Goal: Task Accomplishment & Management: Use online tool/utility

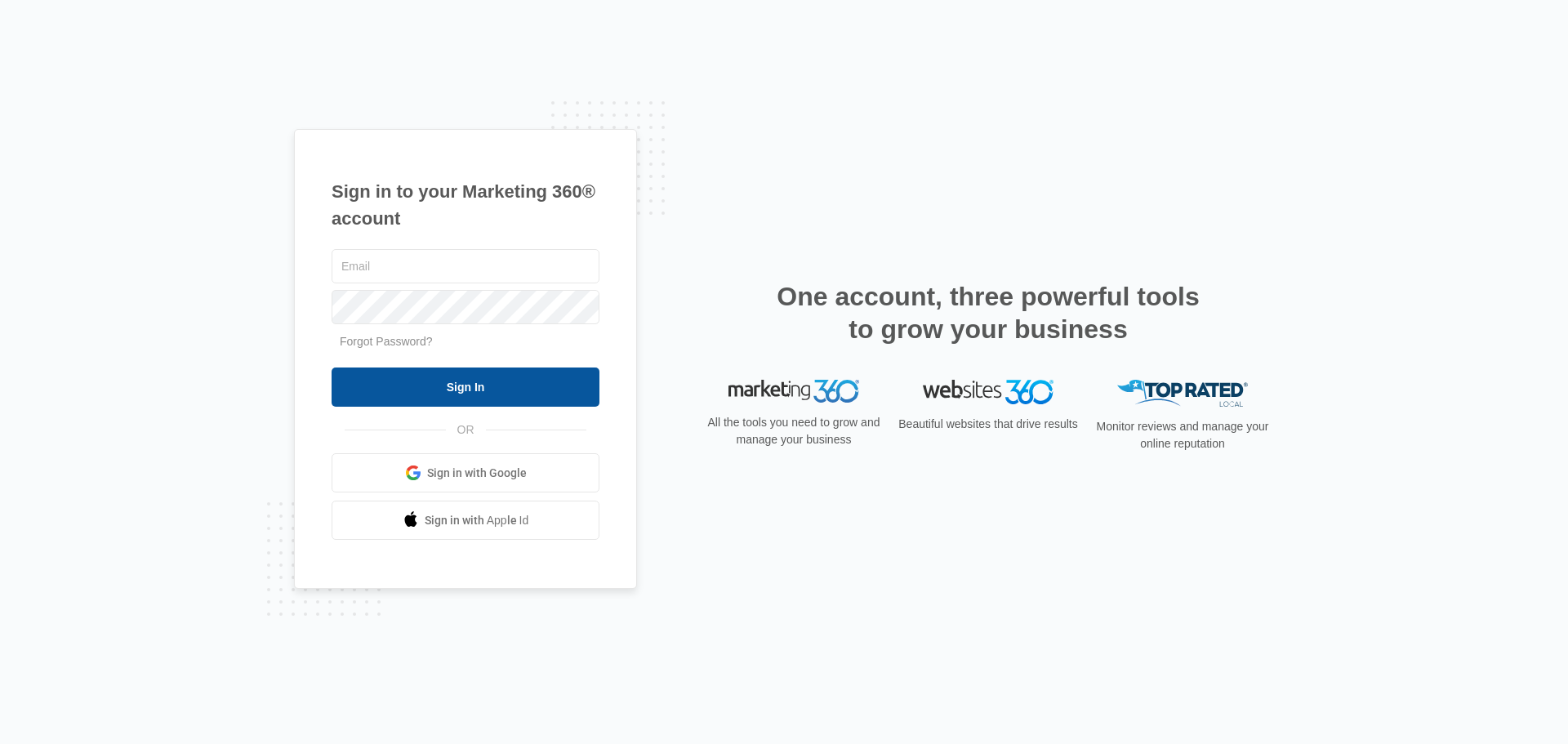
type input "[EMAIL_ADDRESS][DOMAIN_NAME]"
click at [437, 382] on input "Sign In" at bounding box center [465, 387] width 268 height 39
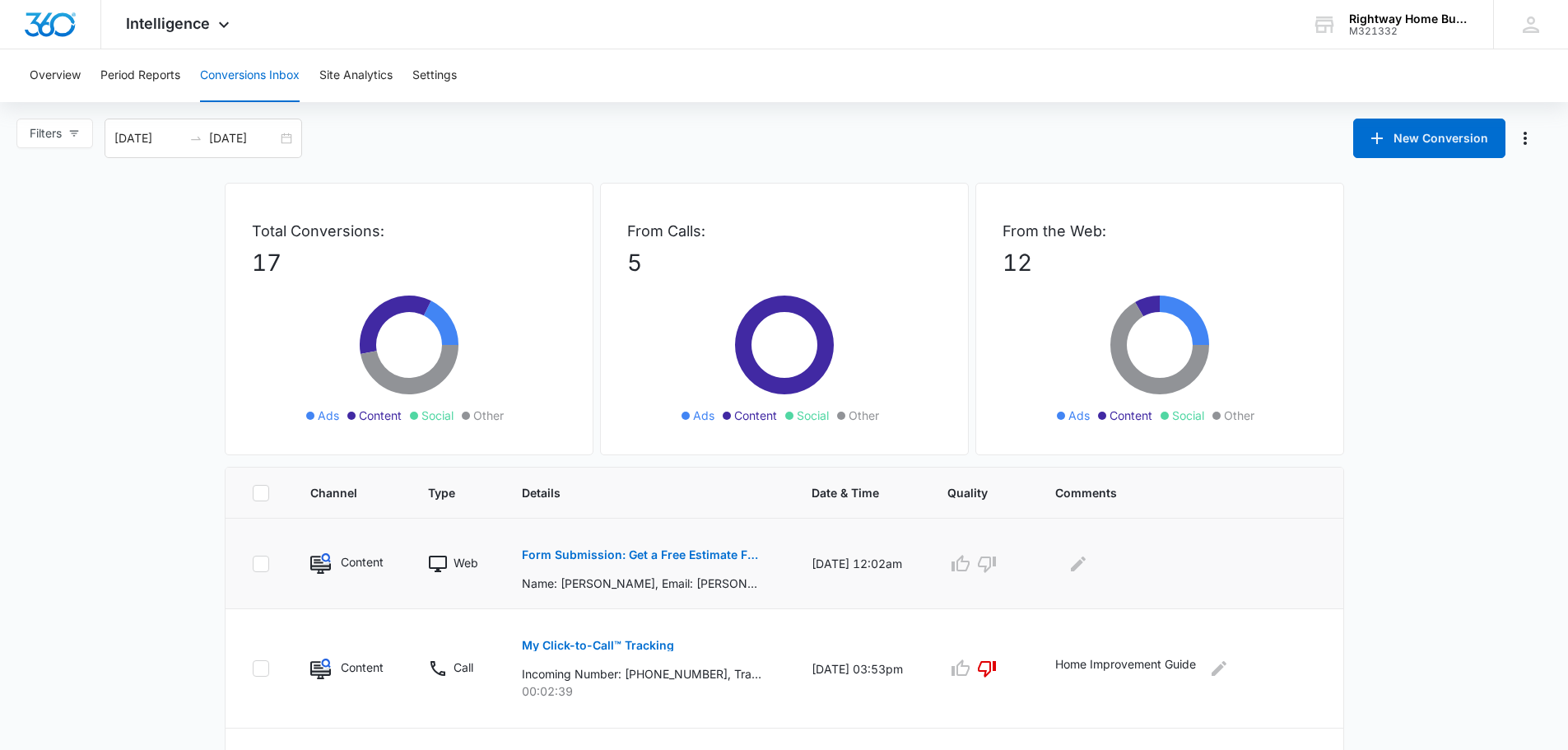
click at [649, 556] on p "Form Submission: Get a Free Estimate Form - NEW [DATE]" at bounding box center [642, 555] width 239 height 12
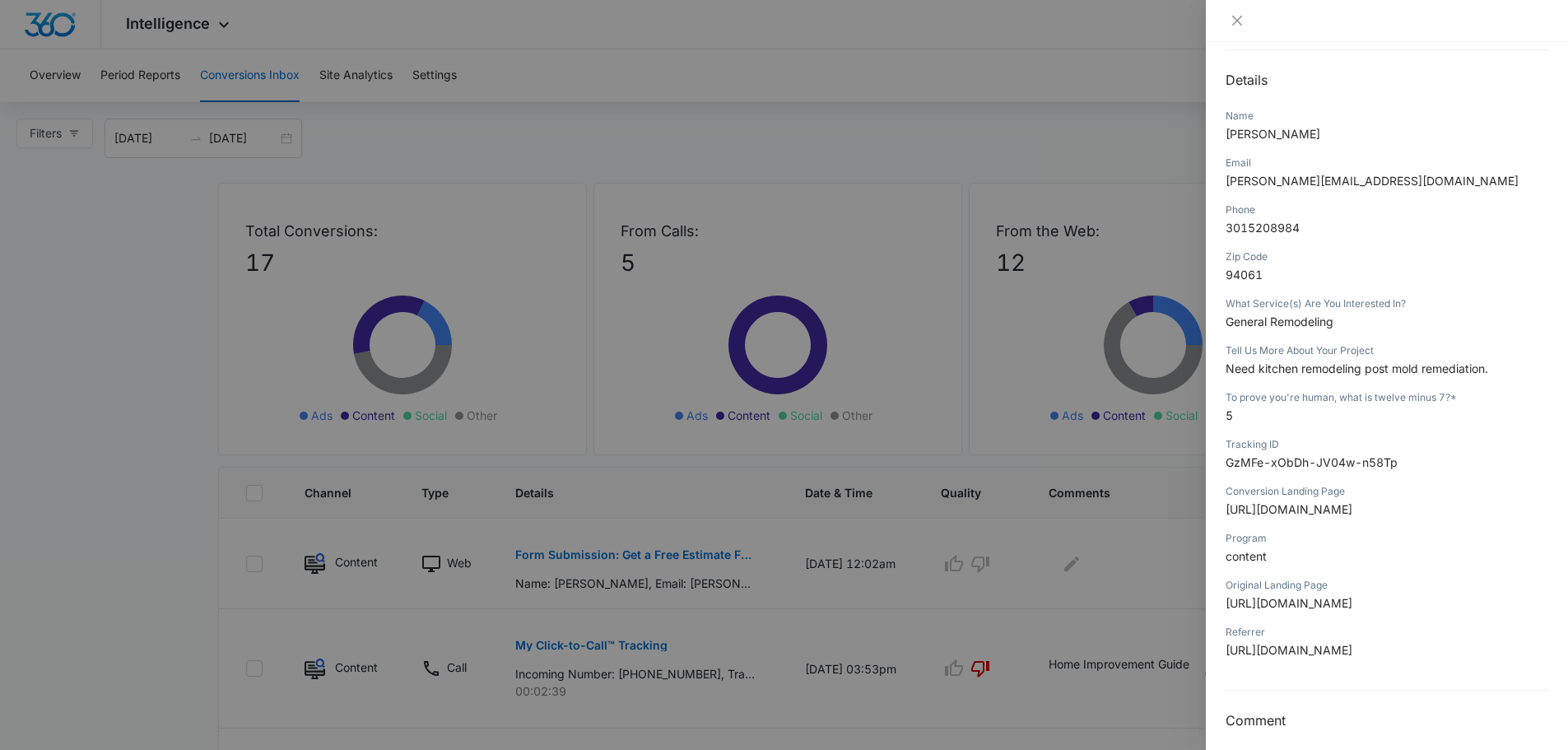
scroll to position [71, 0]
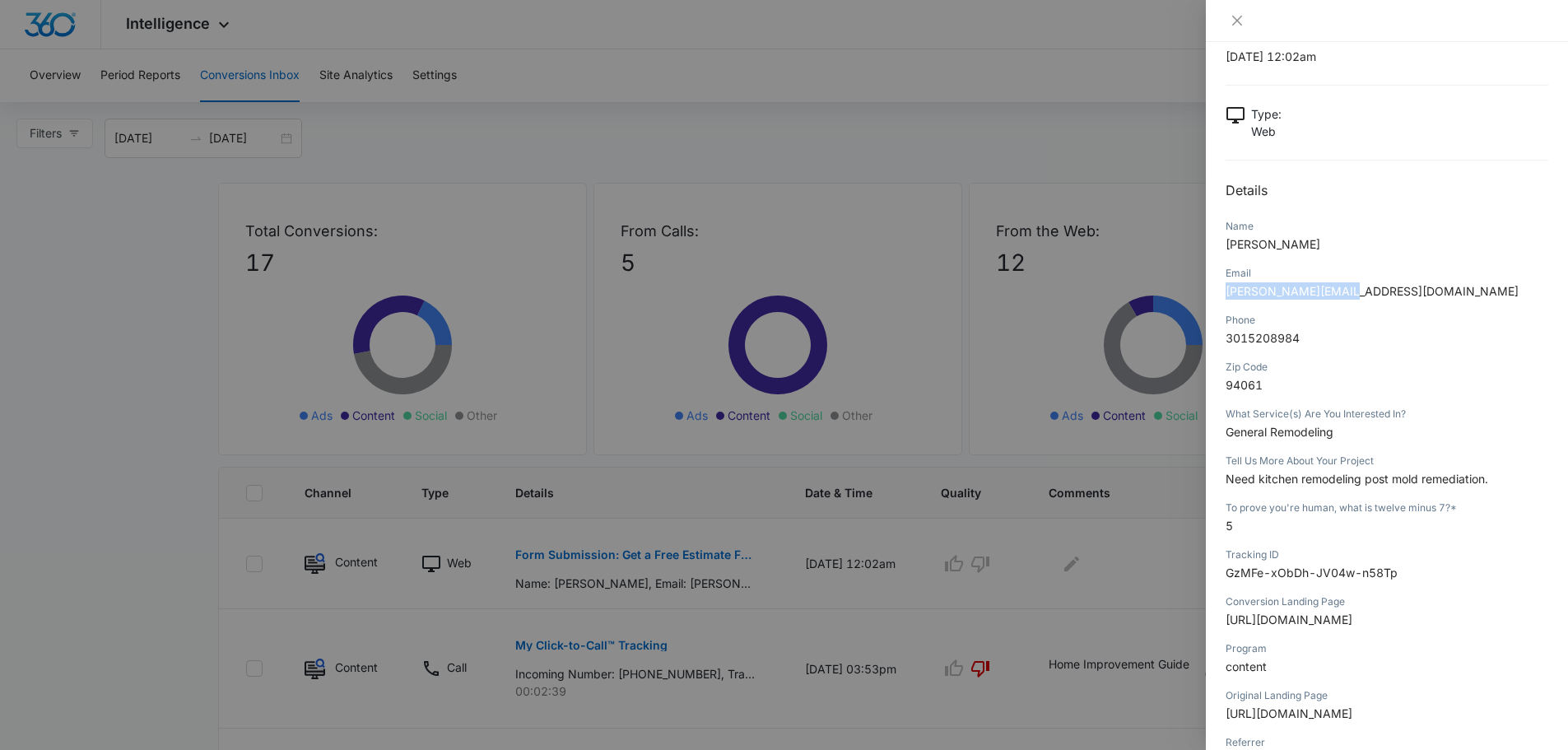
drag, startPoint x: 1226, startPoint y: 290, endPoint x: 1345, endPoint y: 296, distance: 119.2
click at [1345, 296] on span "[PERSON_NAME][EMAIL_ADDRESS][DOMAIN_NAME]" at bounding box center [1373, 290] width 293 height 14
copy span "[PERSON_NAME][EMAIL_ADDRESS][DOMAIN_NAME]"
